Goal: Task Accomplishment & Management: Complete application form

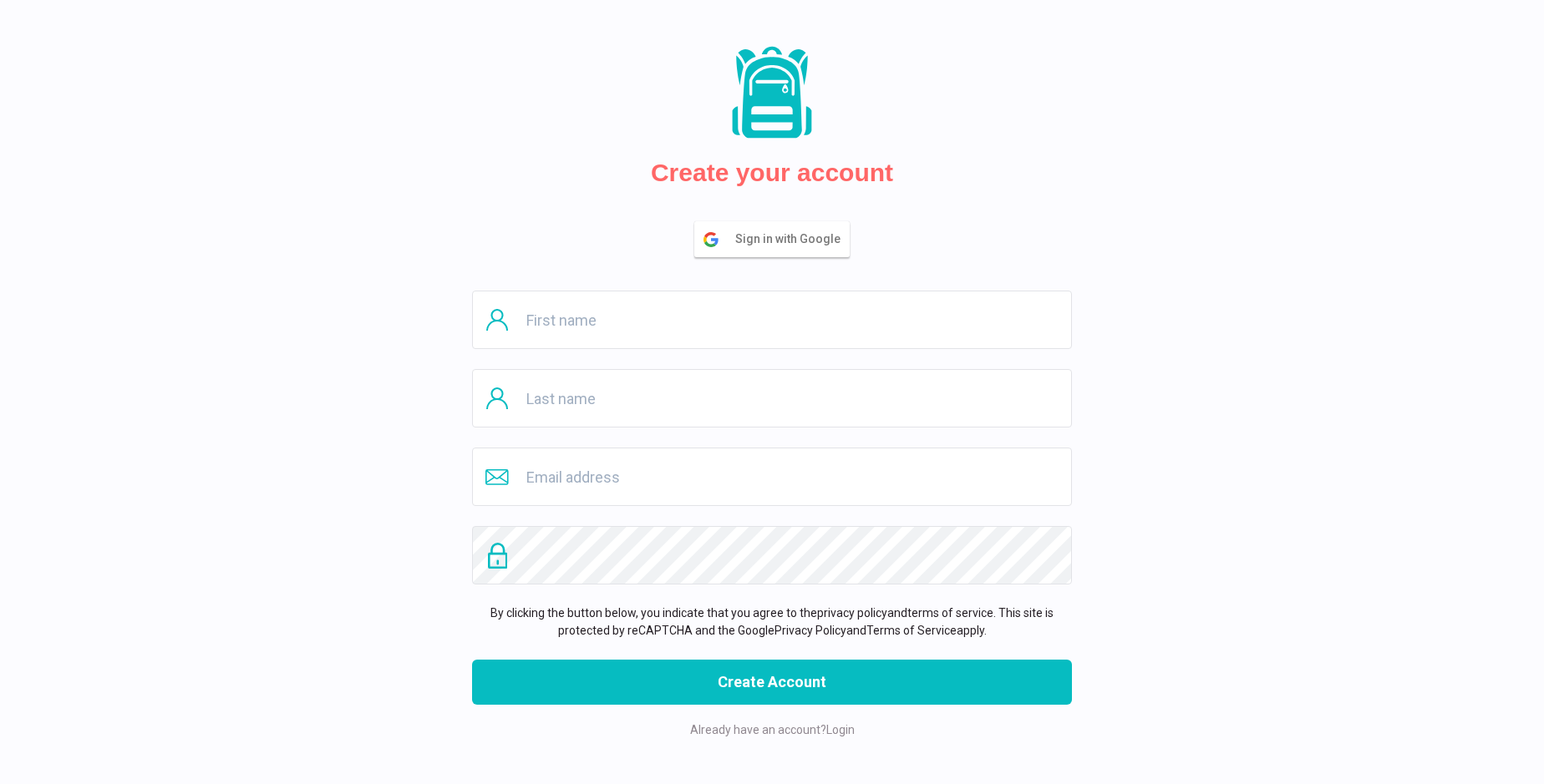
click at [772, 320] on input "text" at bounding box center [772, 320] width 599 height 59
type input "[PERSON_NAME]"
click at [772, 399] on input "text" at bounding box center [772, 399] width 599 height 59
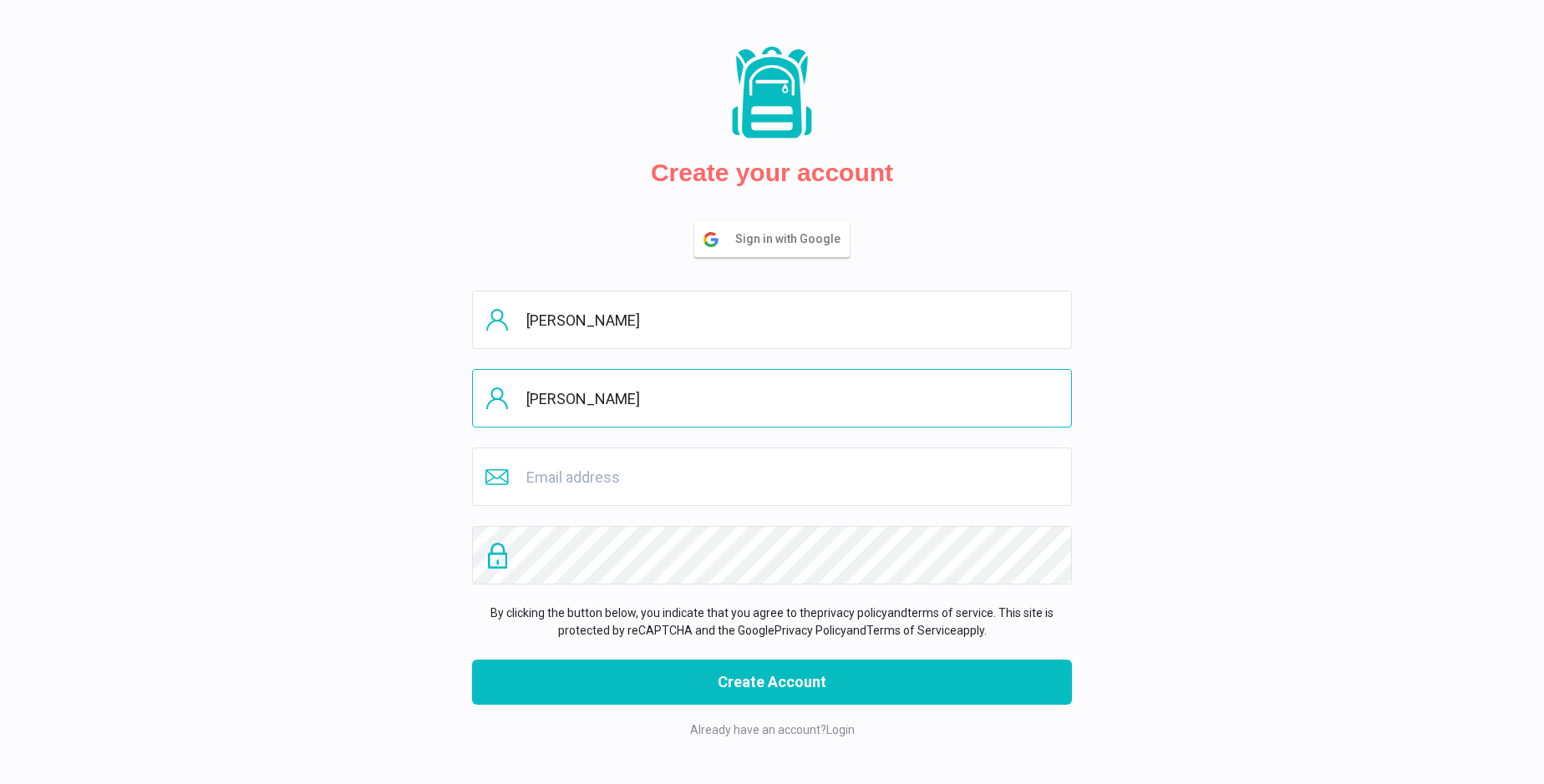
type input "[PERSON_NAME]"
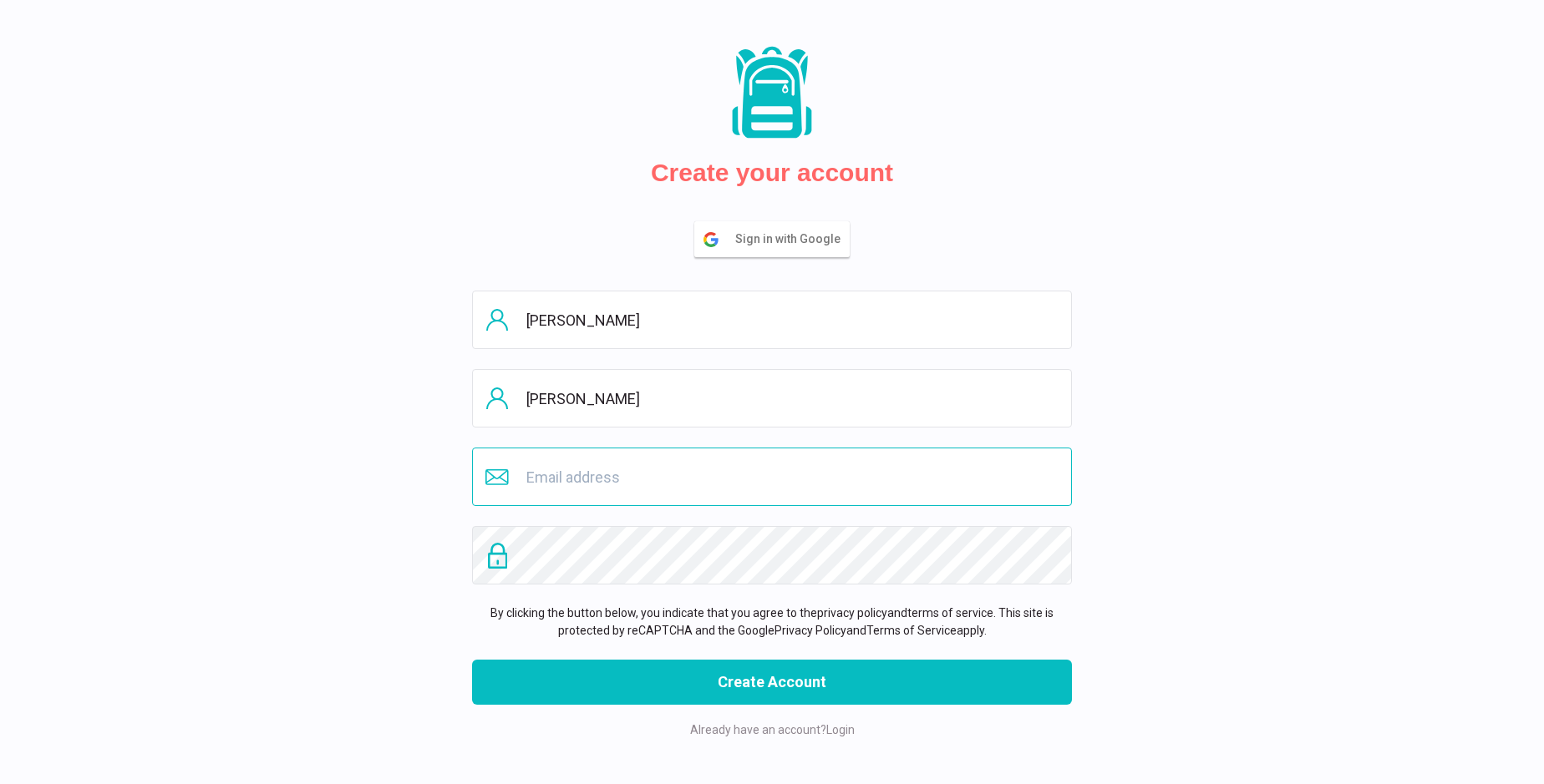
click at [772, 477] on input "email" at bounding box center [772, 477] width 599 height 59
type input "[EMAIL_ADDRESS][DOMAIN_NAME]"
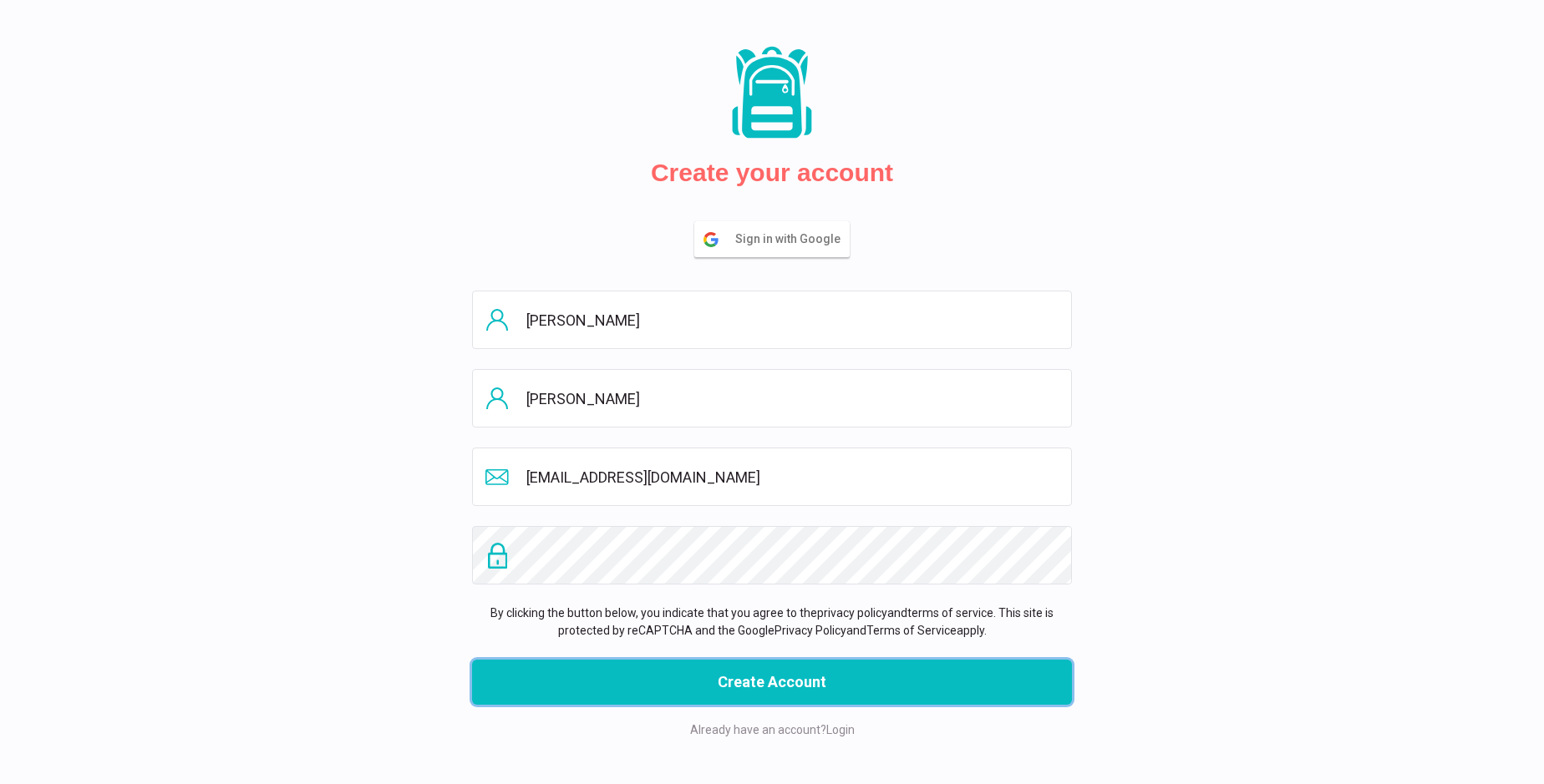
click at [772, 682] on button "Create Account" at bounding box center [772, 682] width 599 height 45
